Goal: Obtain resource: Download file/media

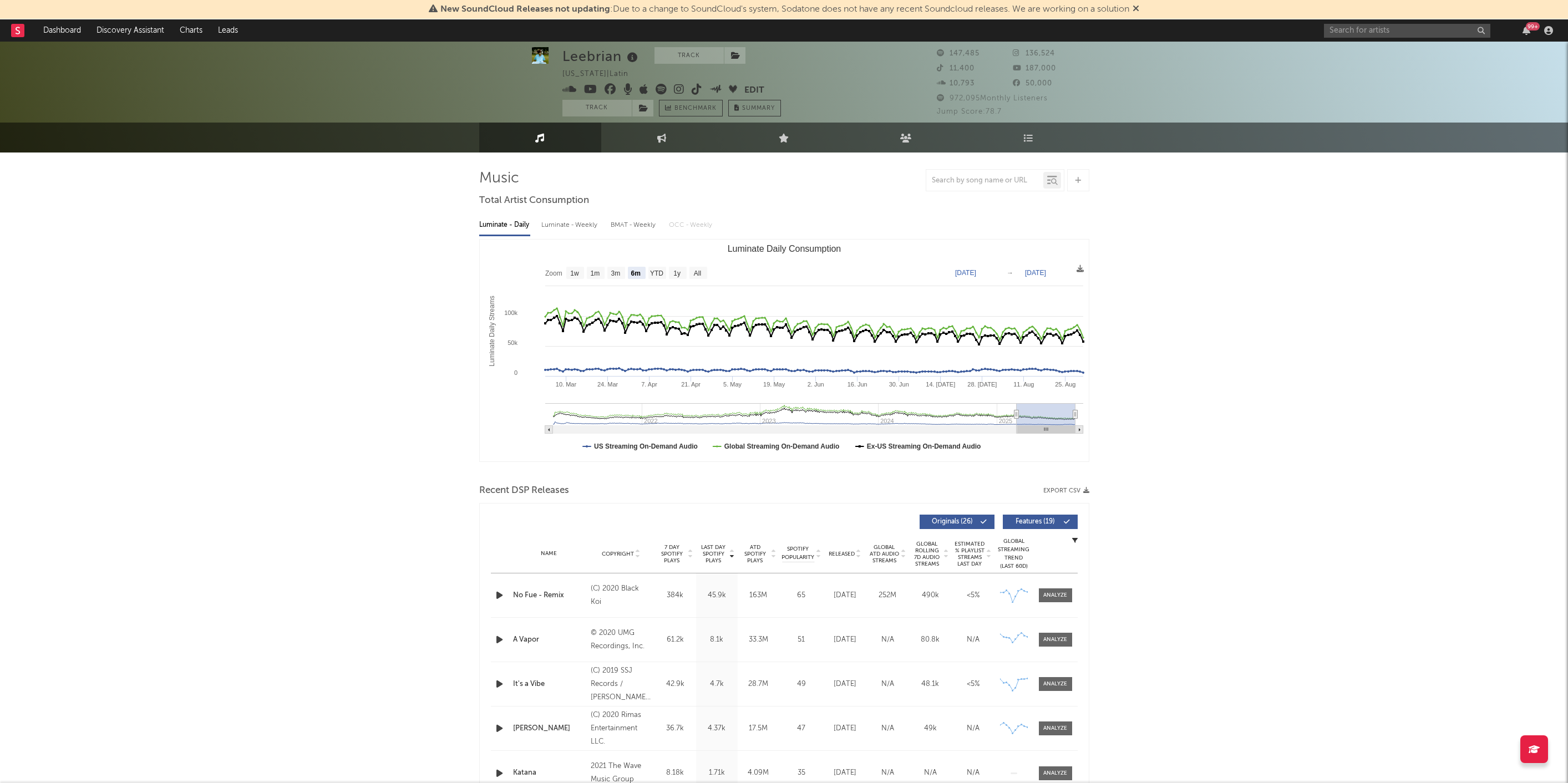
select select "6m"
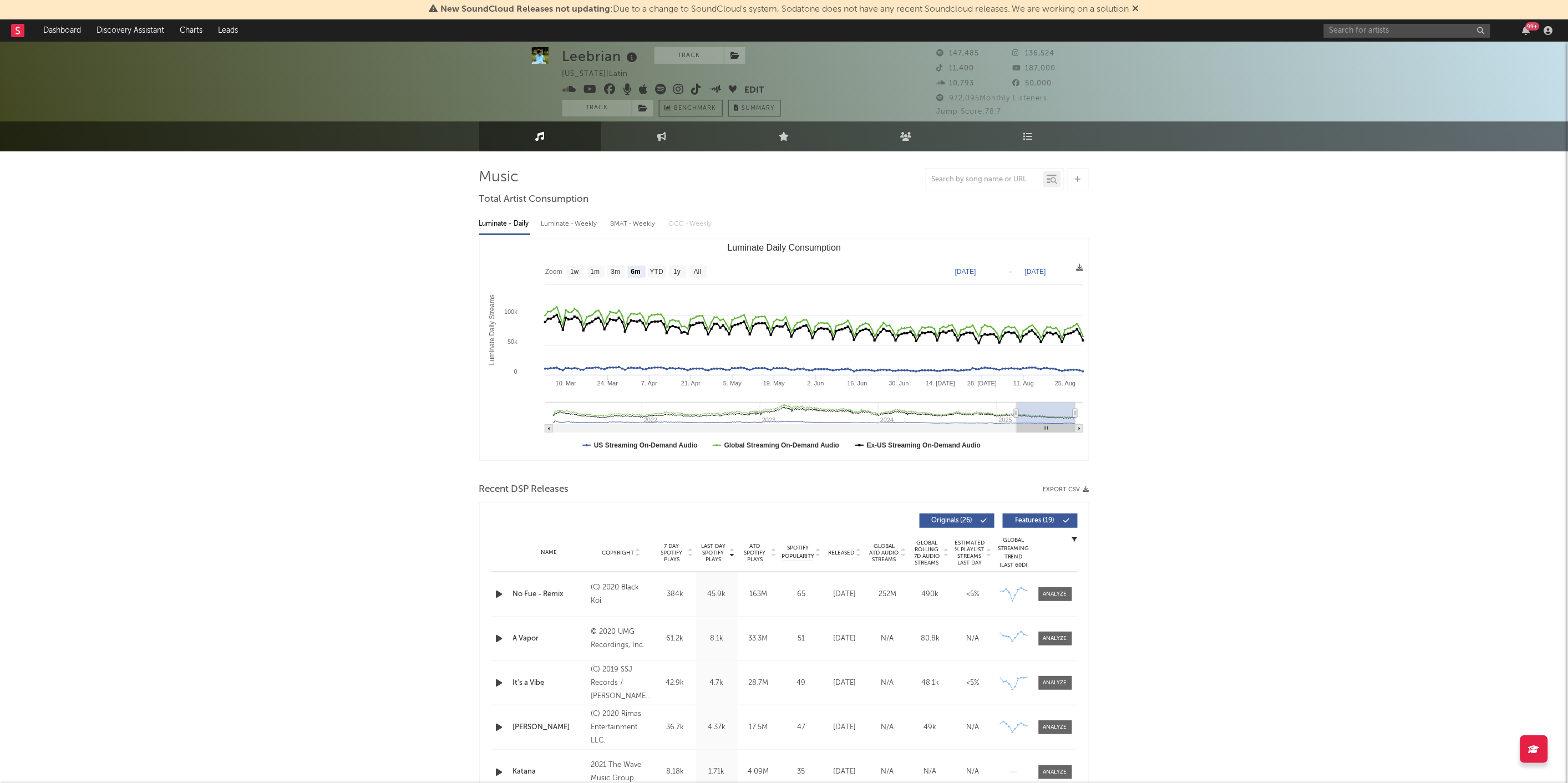
click at [1361, 38] on div "99 +" at bounding box center [1441, 31] width 233 height 22
click at [1357, 32] on input "text" at bounding box center [1407, 31] width 166 height 14
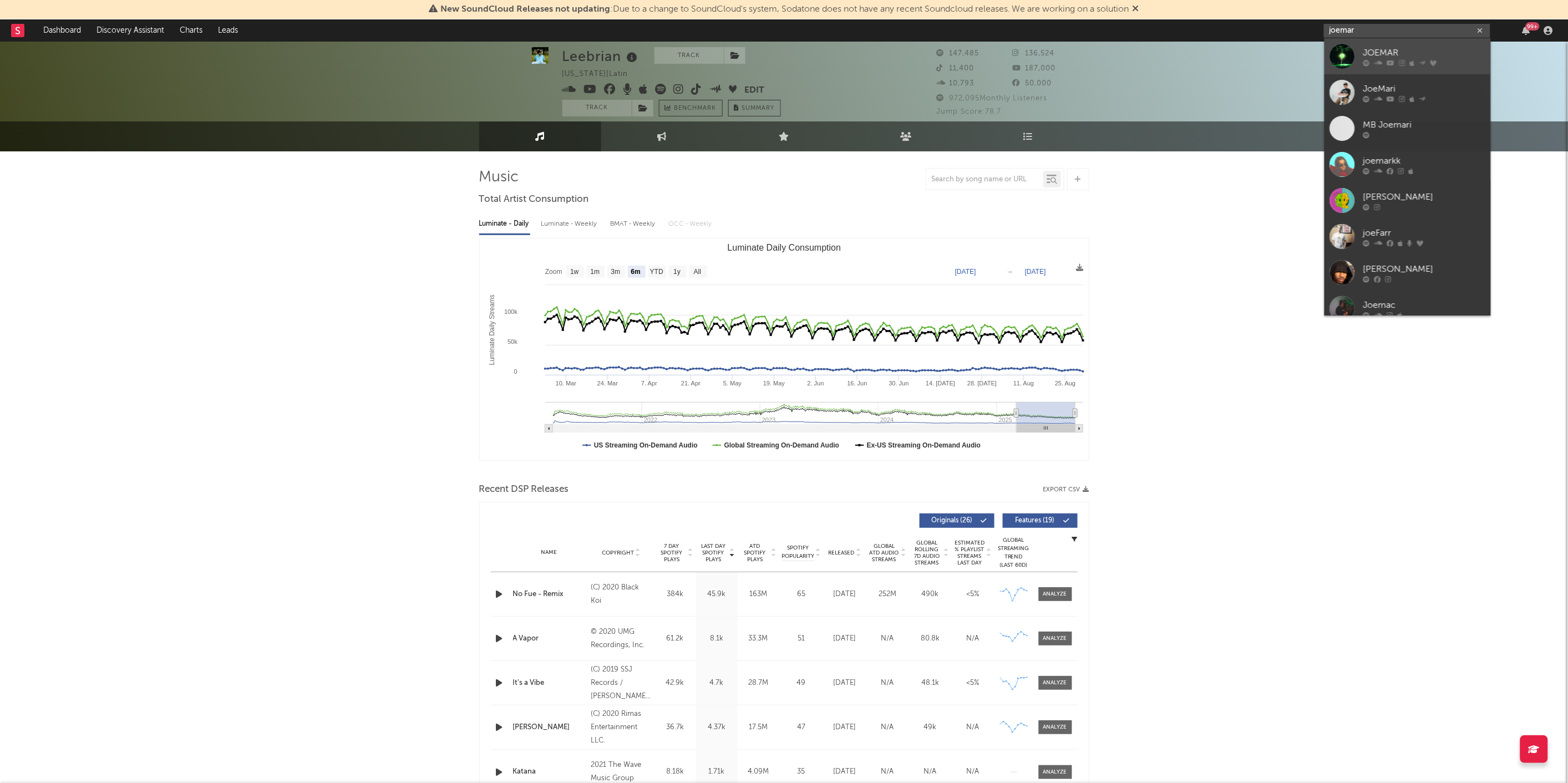
type input "joemar"
click at [1354, 52] on div at bounding box center [1343, 56] width 25 height 25
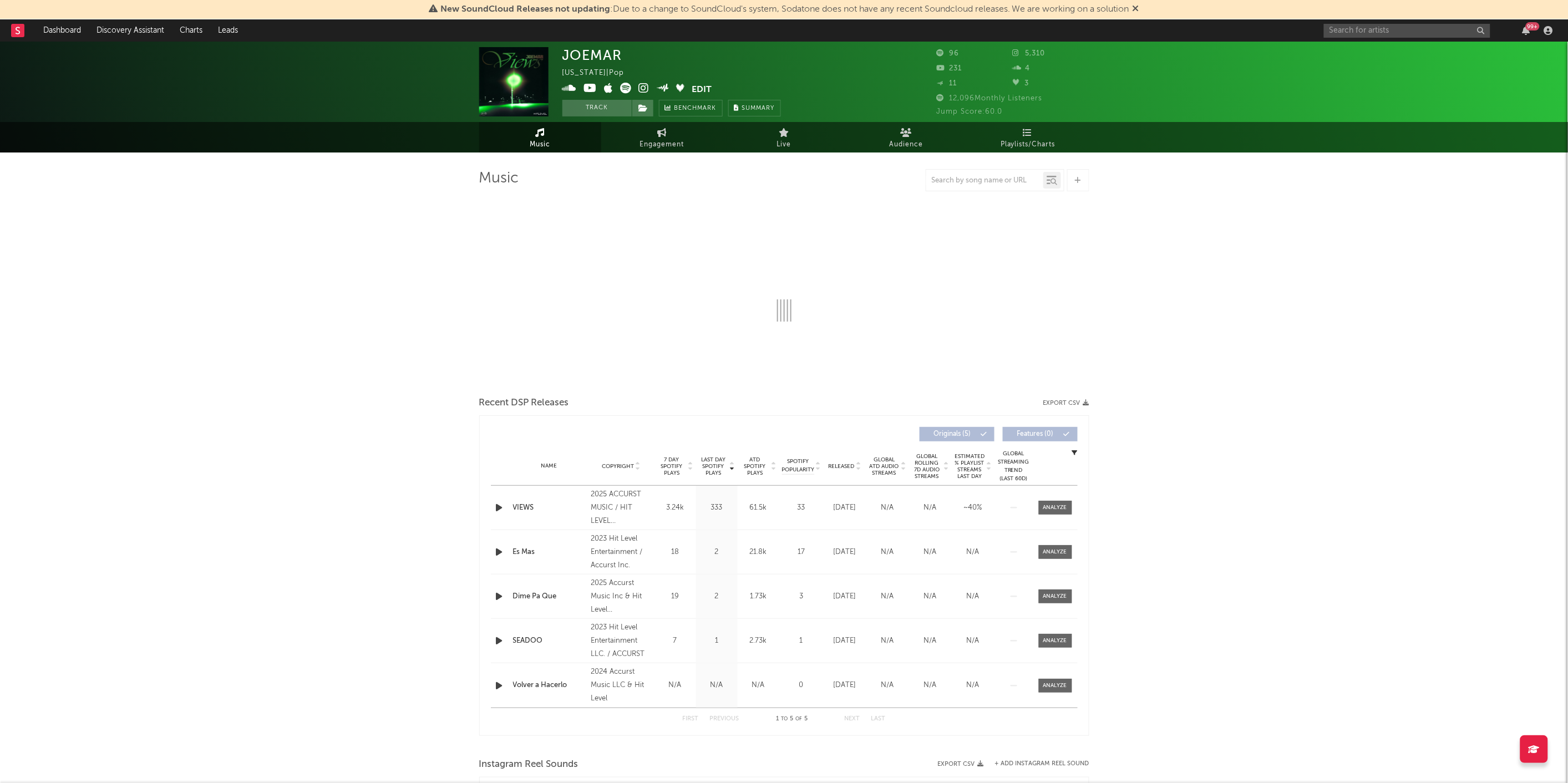
select select "6m"
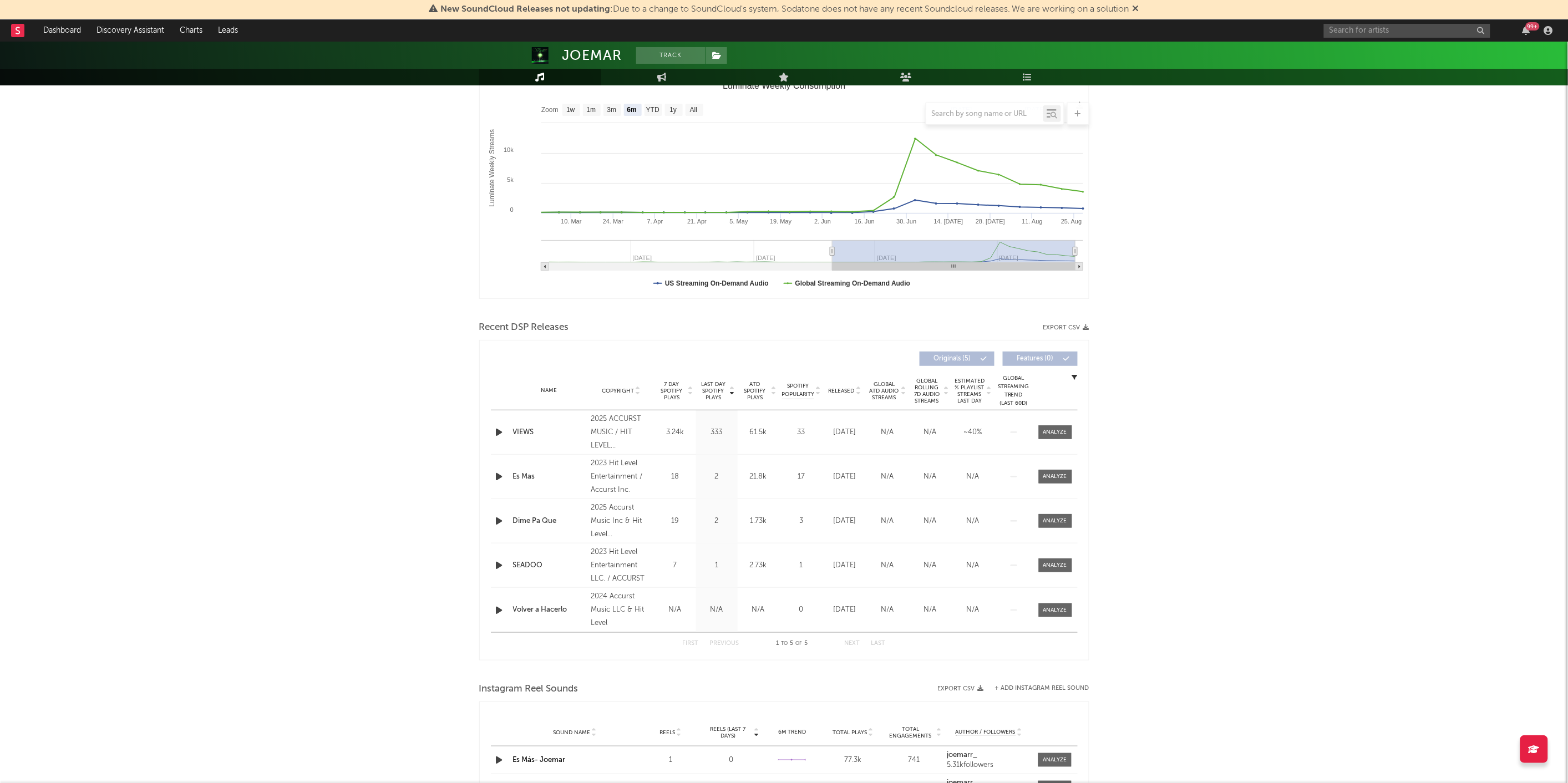
scroll to position [163, 0]
click at [1080, 322] on div "Recent DSP Releases Export CSV" at bounding box center [784, 327] width 610 height 19
click at [1080, 326] on button "Export CSV" at bounding box center [1067, 327] width 46 height 7
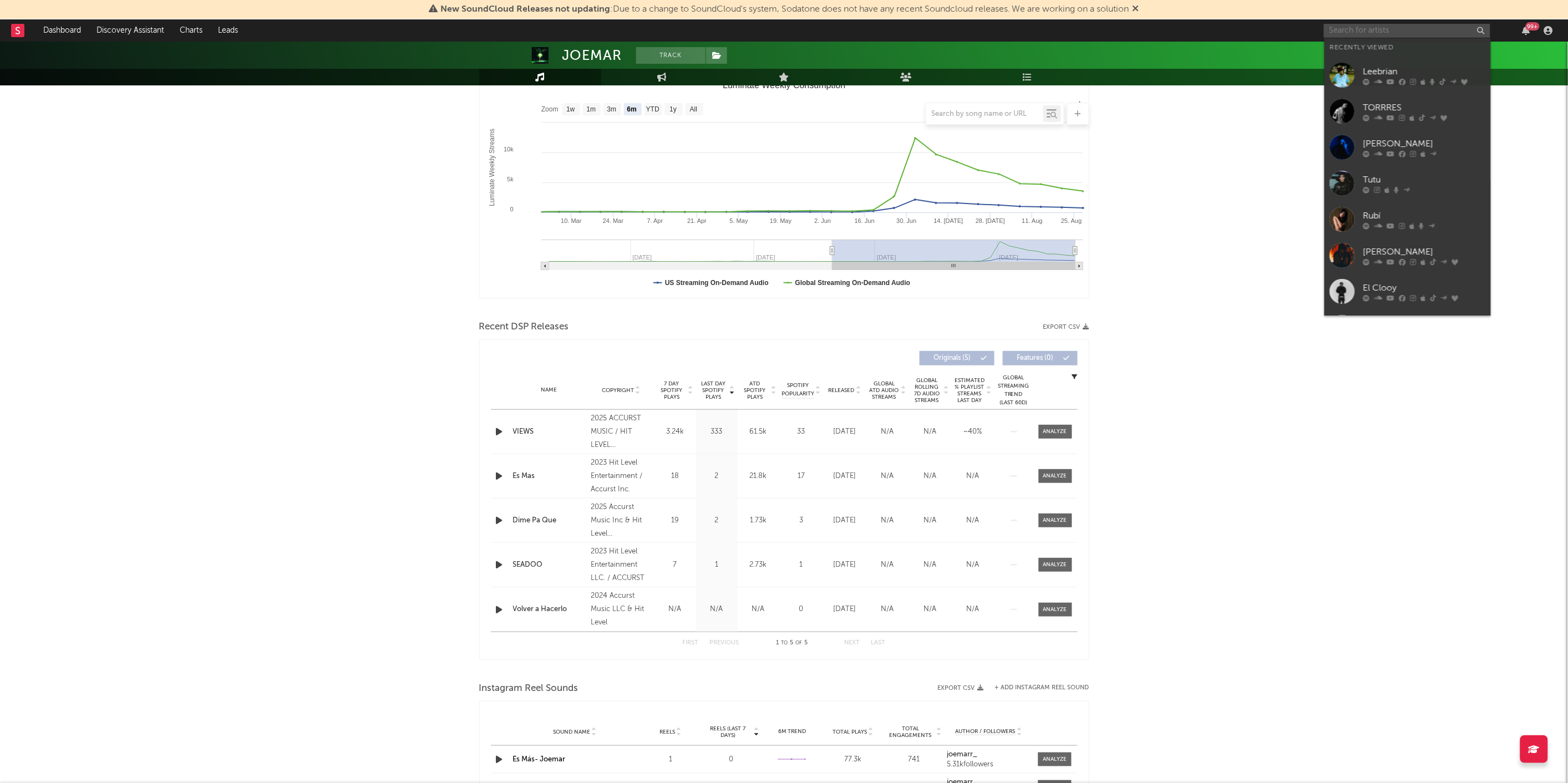
click at [1385, 27] on input "text" at bounding box center [1407, 31] width 166 height 14
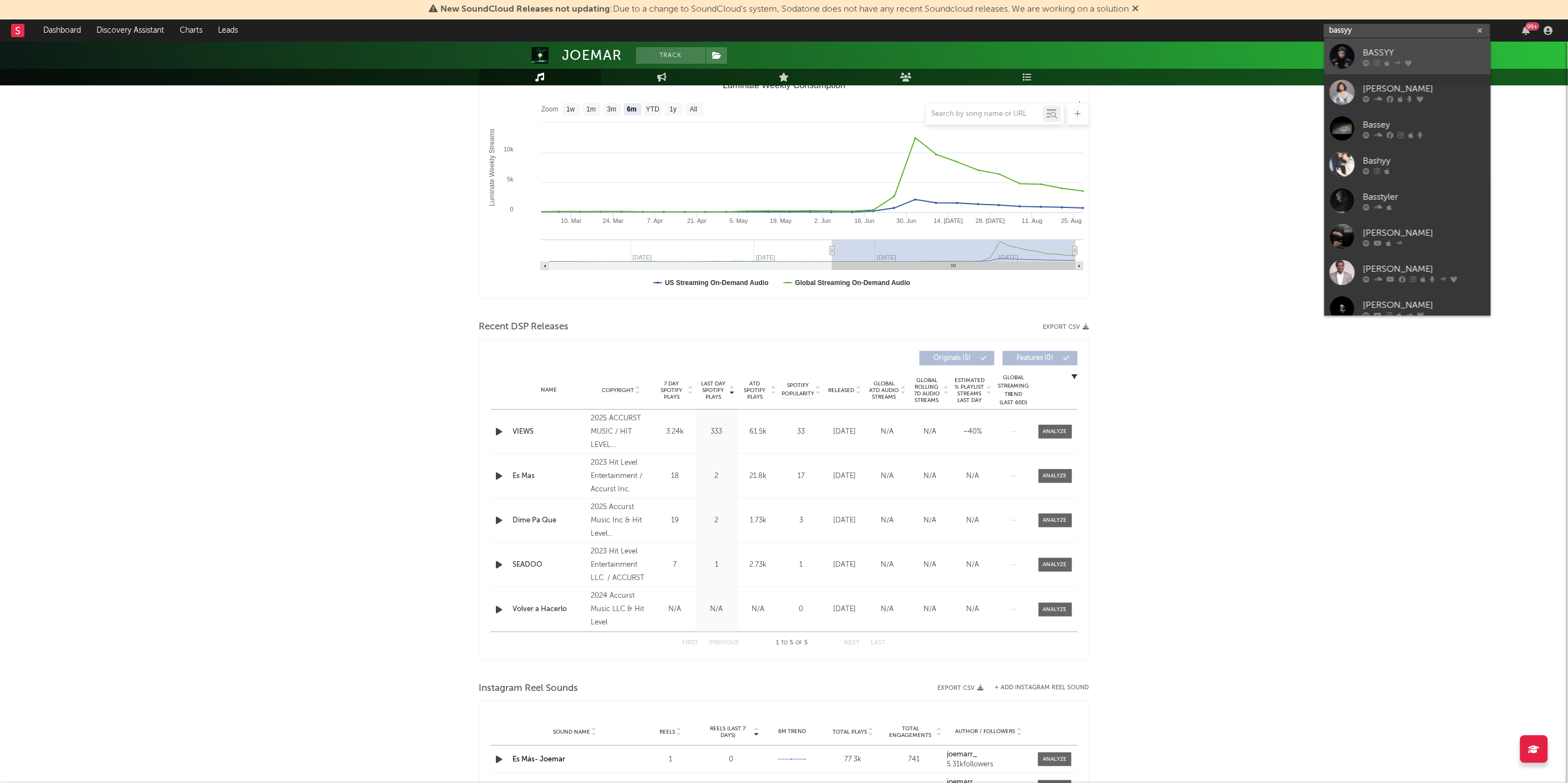
type input "bassyy"
click at [1437, 70] on link "BASSYY" at bounding box center [1408, 56] width 166 height 36
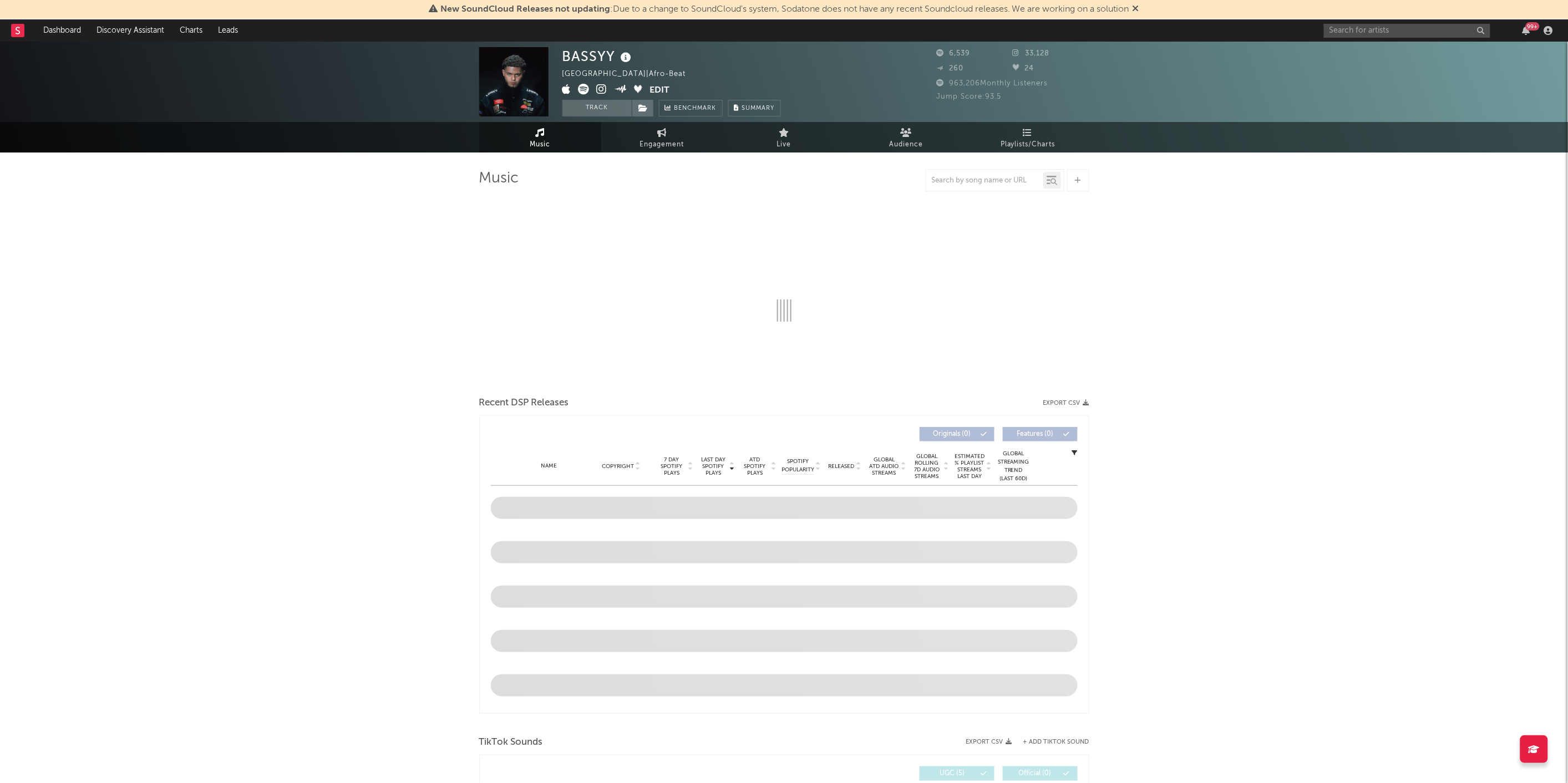
select select "6m"
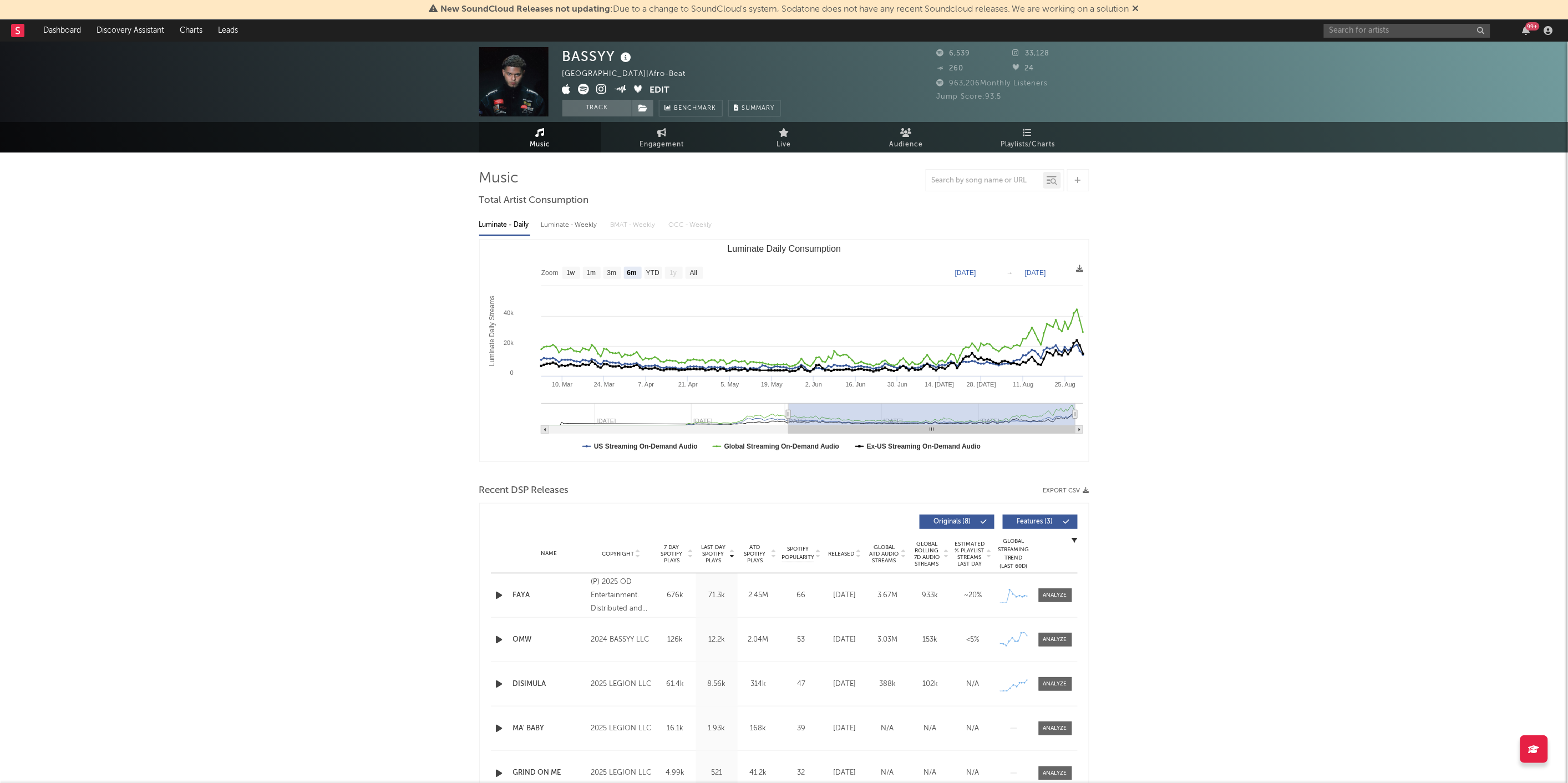
scroll to position [38, 0]
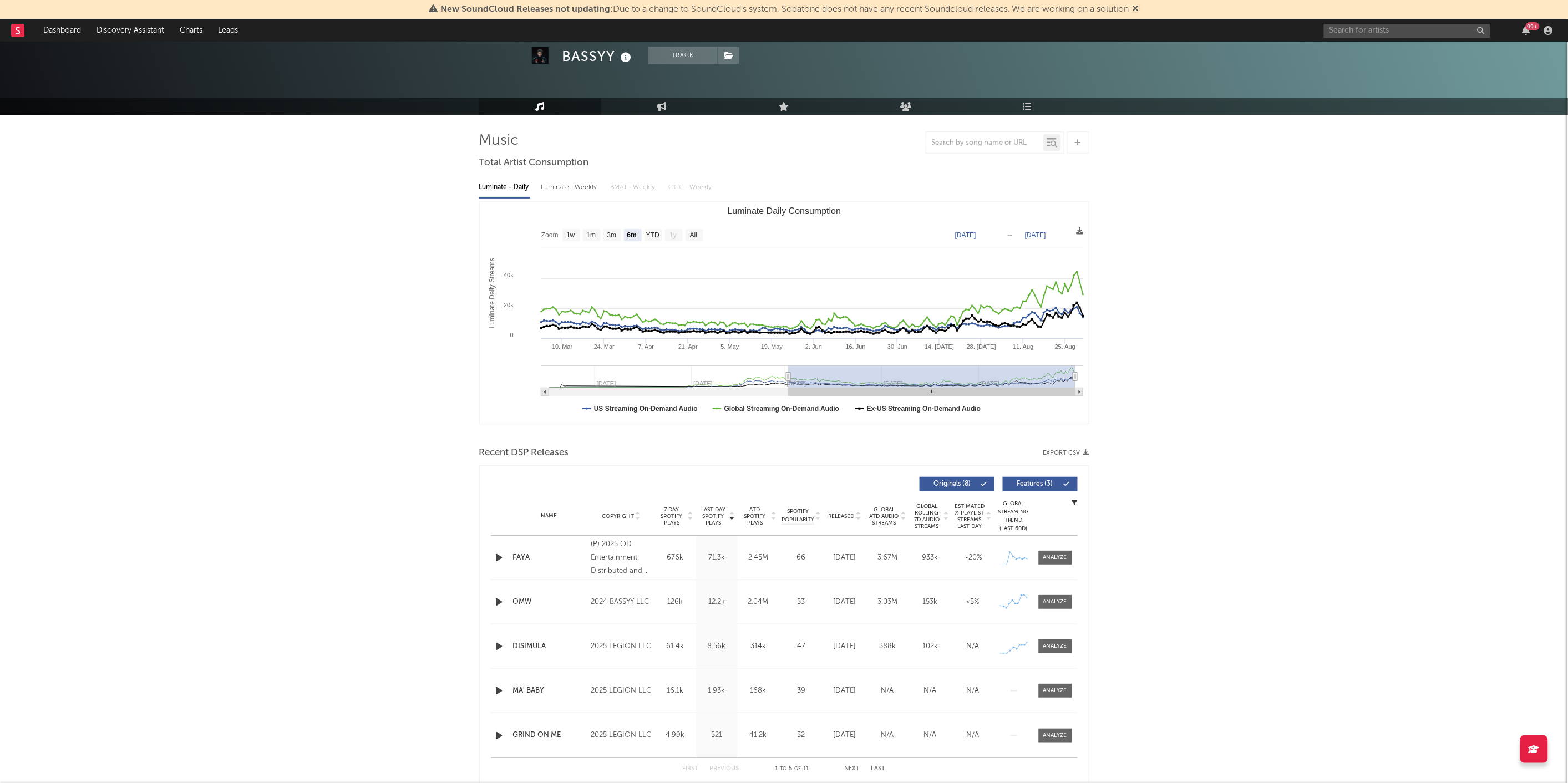
click at [1080, 448] on div "Recent DSP Releases Export CSV" at bounding box center [784, 453] width 610 height 19
click at [1089, 455] on icon "button" at bounding box center [1087, 453] width 6 height 6
